Goal: Task Accomplishment & Management: Use online tool/utility

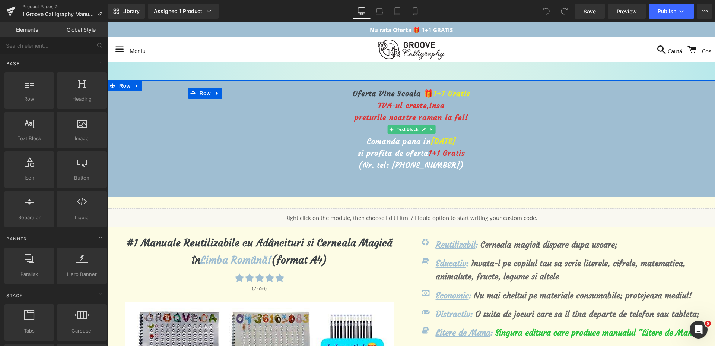
click at [432, 139] on span "[DATE]" at bounding box center [443, 140] width 25 height 9
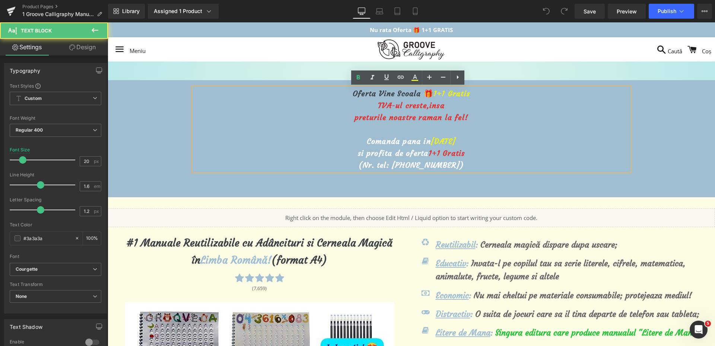
click at [432, 139] on span "[DATE]" at bounding box center [443, 140] width 25 height 9
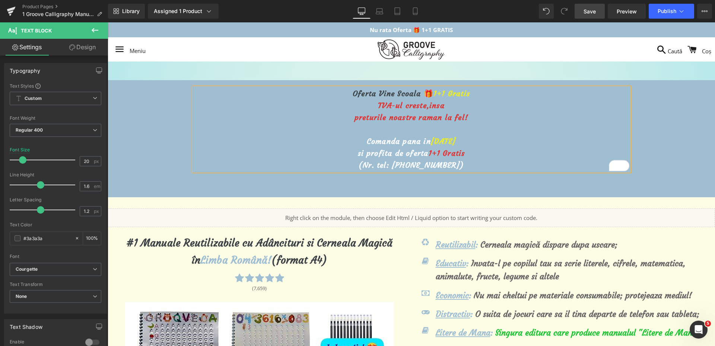
click at [587, 11] on span "Save" at bounding box center [590, 11] width 12 height 8
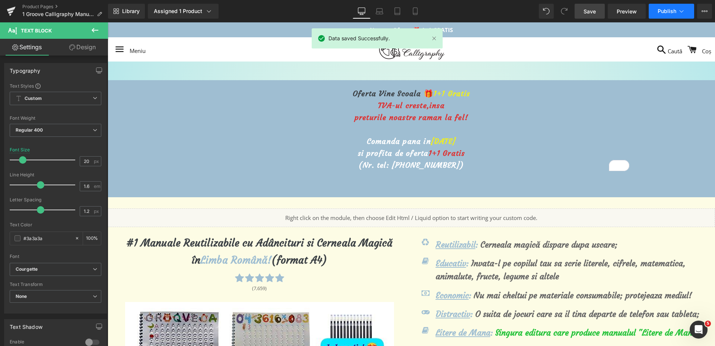
click at [661, 10] on span "Publish" at bounding box center [667, 11] width 19 height 6
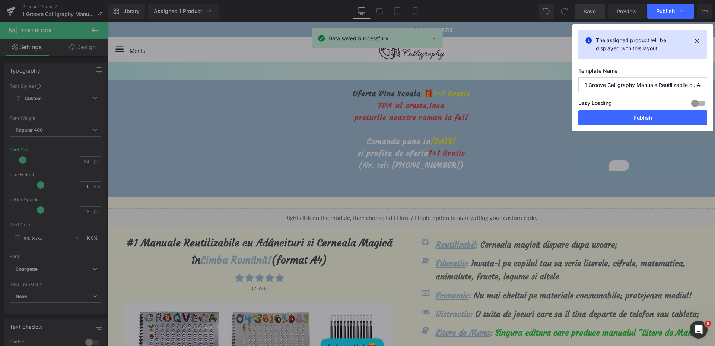
click at [649, 129] on div "The assigned product will be displayed with this layout Template Name 1 Groove …" at bounding box center [643, 77] width 141 height 107
click at [648, 120] on button "Publish" at bounding box center [643, 117] width 129 height 15
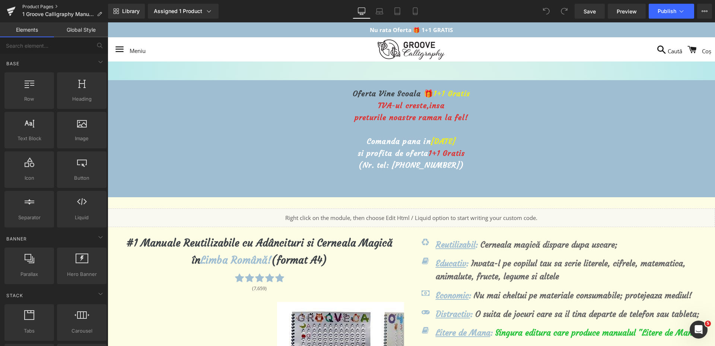
click at [33, 6] on link "Product Pages" at bounding box center [65, 7] width 86 height 6
click at [26, 4] on link "Product Pages" at bounding box center [65, 7] width 86 height 6
